Goal: Navigation & Orientation: Find specific page/section

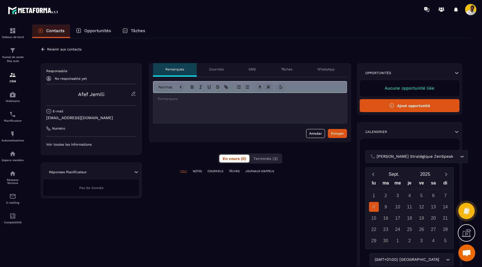
click at [86, 30] on p "Opportunités" at bounding box center [97, 30] width 27 height 5
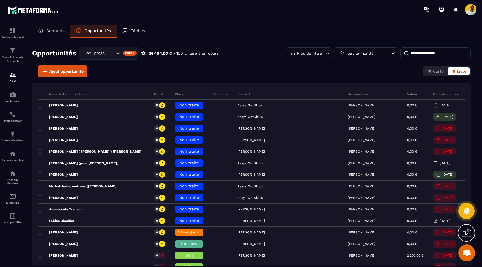
click at [144, 28] on div "Tâches" at bounding box center [134, 32] width 34 height 14
